Goal: Check status: Check status

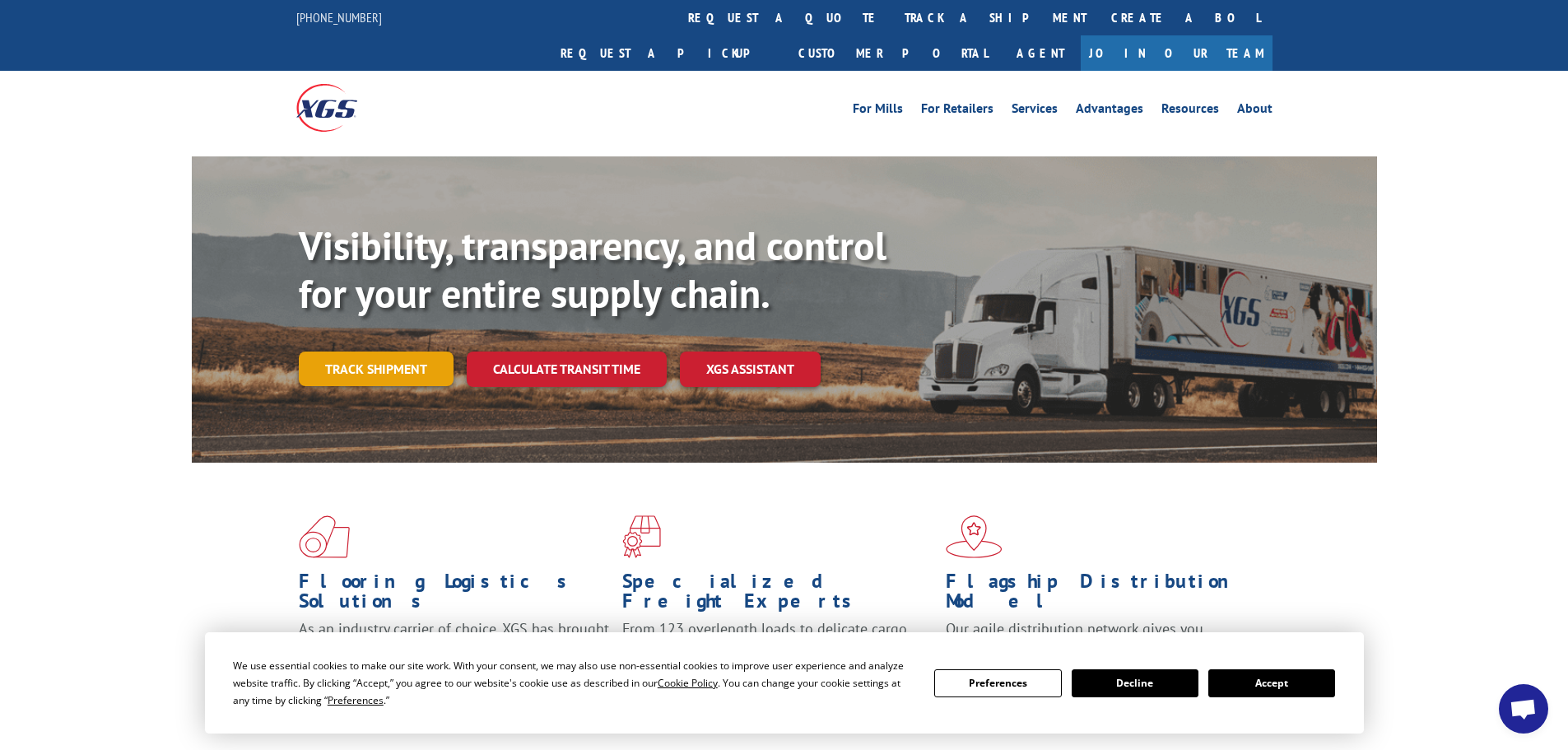
click at [397, 352] on link "Track shipment" at bounding box center [376, 368] width 155 height 34
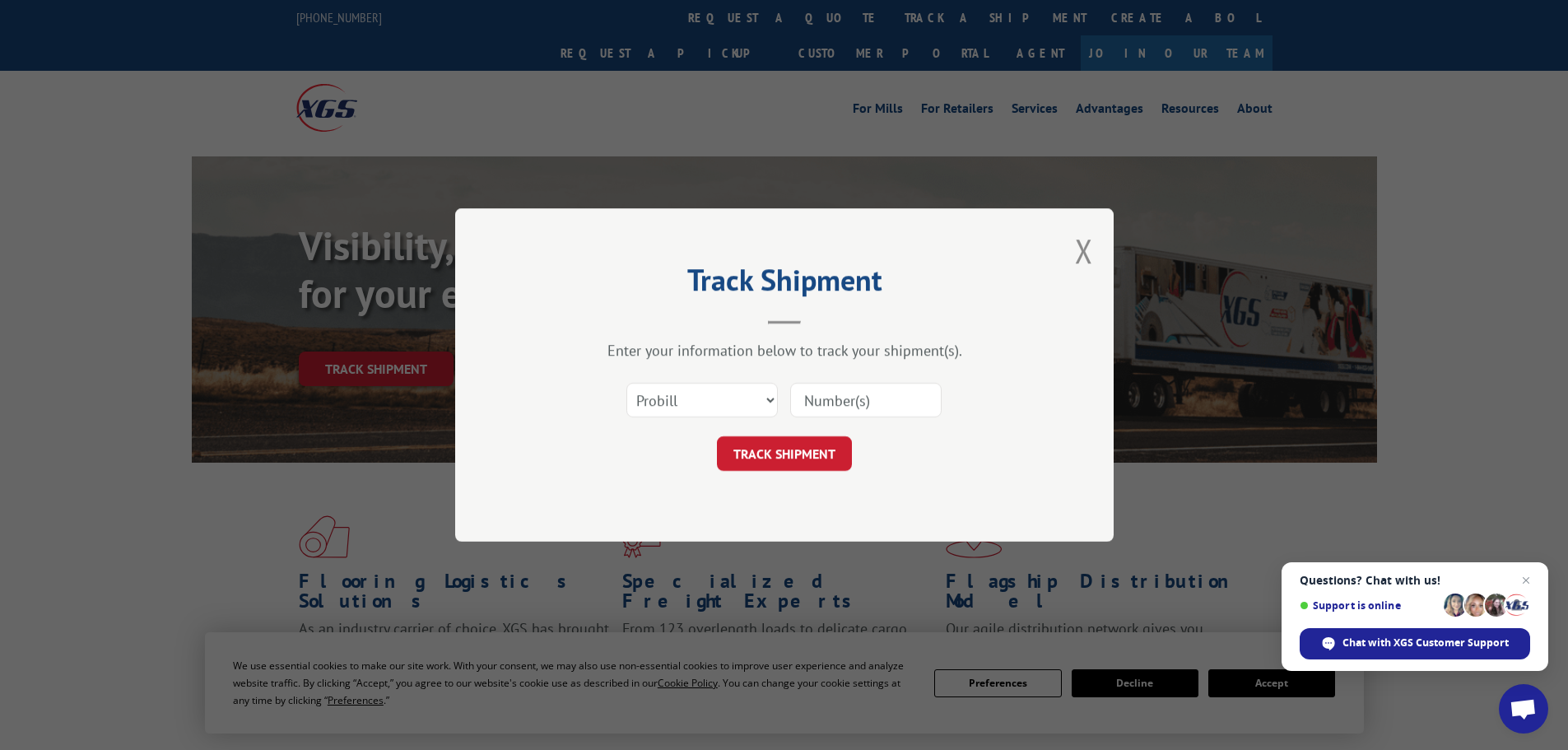
click at [838, 398] on input at bounding box center [866, 399] width 151 height 34
click at [763, 396] on select "Select category... Probill BOL PO" at bounding box center [702, 399] width 151 height 34
click at [627, 383] on select "Select category... Probill BOL PO" at bounding box center [702, 399] width 151 height 34
click at [838, 392] on input at bounding box center [866, 399] width 151 height 34
type input "17105492"
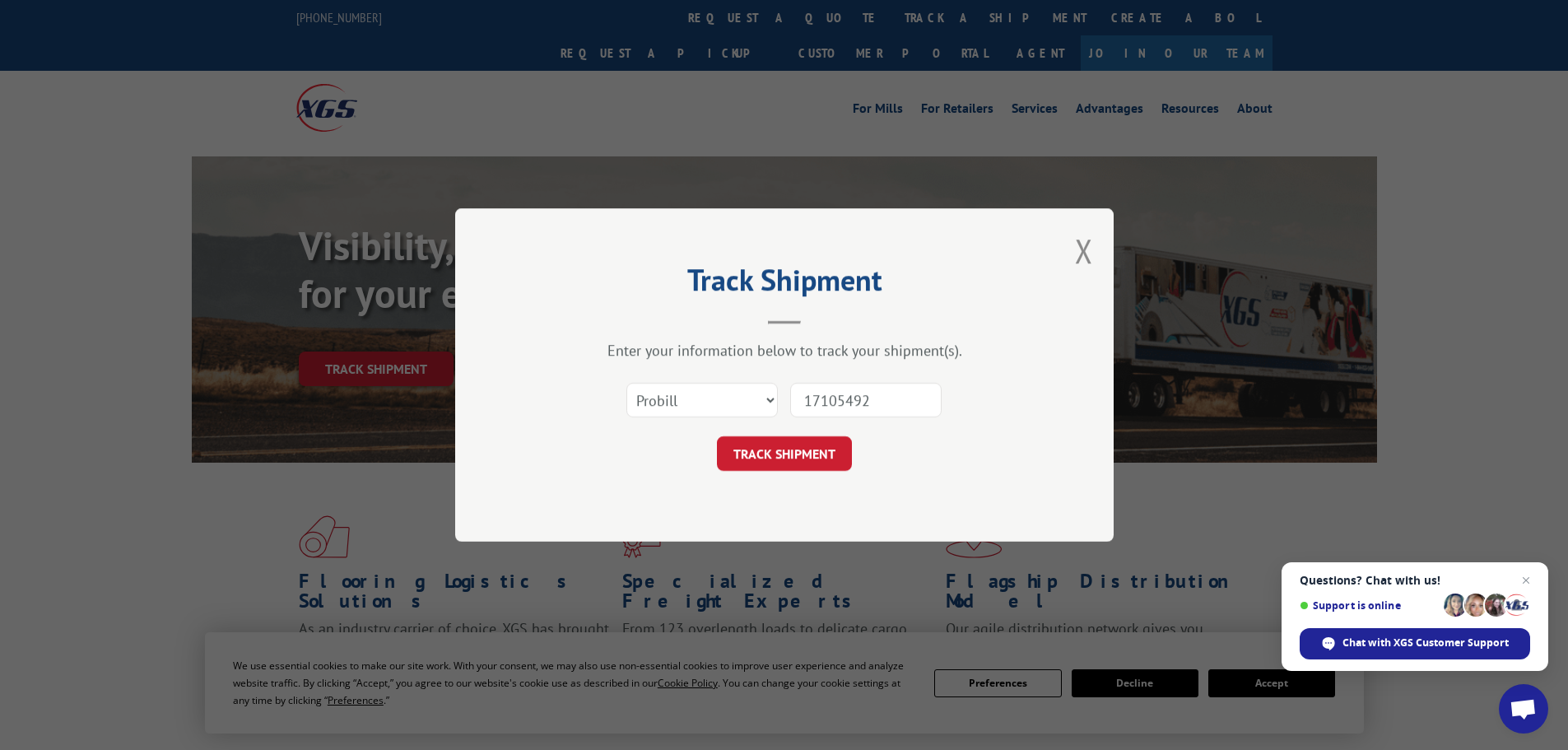
click button "TRACK SHIPMENT" at bounding box center [784, 453] width 135 height 34
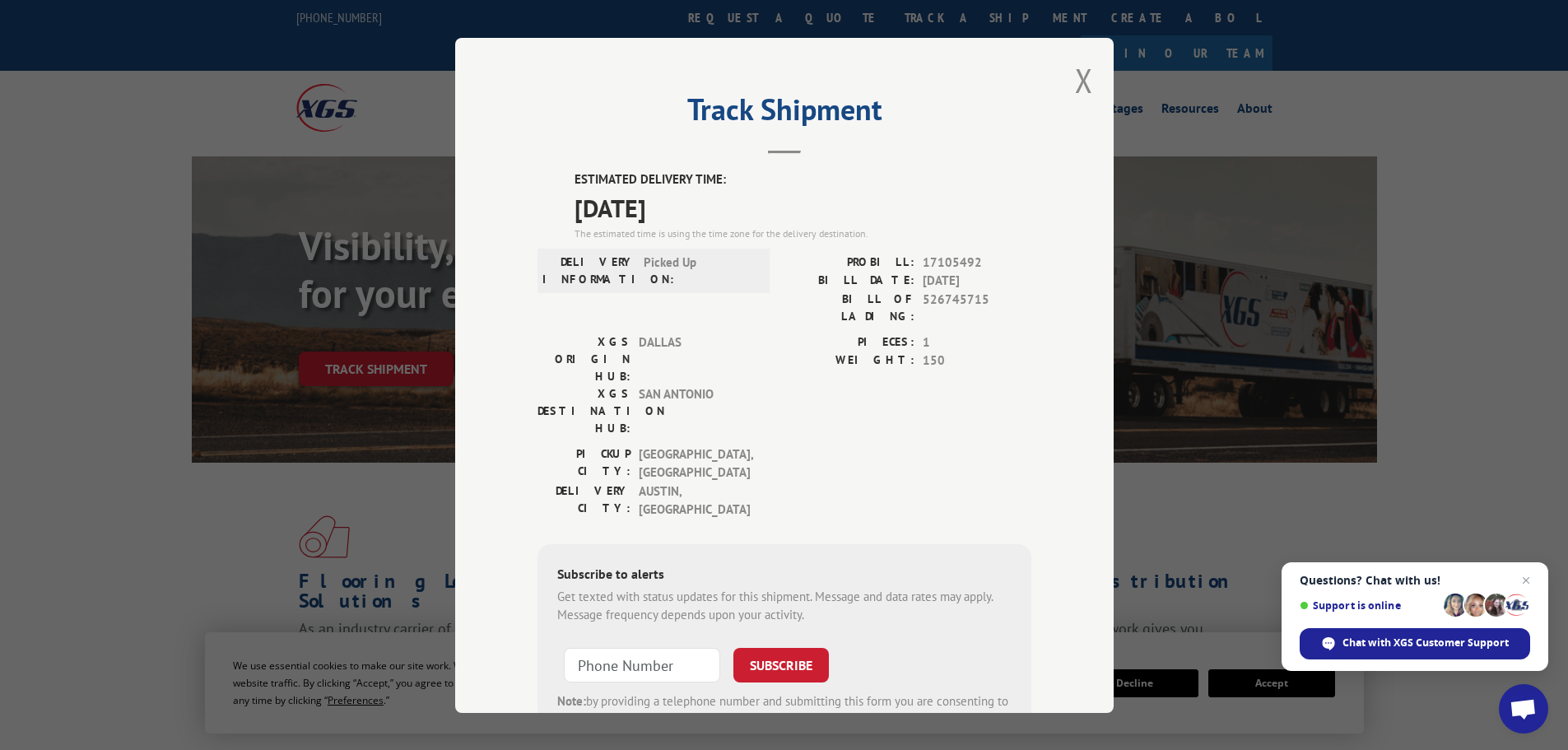
click at [1061, 81] on div "Track Shipment ESTIMATED DELIVERY TIME: [DATE] The estimated time is using the …" at bounding box center [784, 375] width 659 height 675
